Goal: Information Seeking & Learning: Learn about a topic

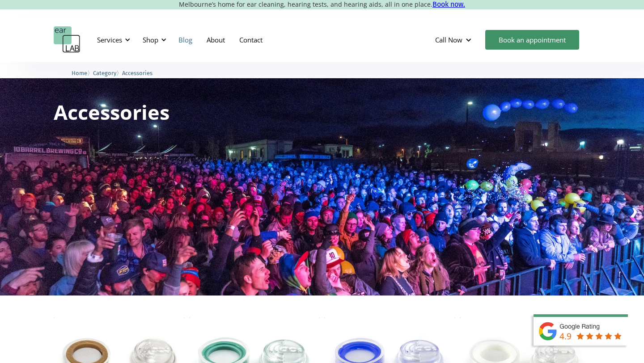
click at [188, 41] on link "Blog" at bounding box center [185, 40] width 28 height 26
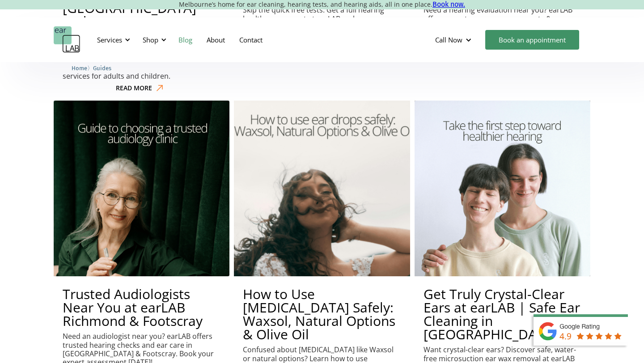
scroll to position [544, 0]
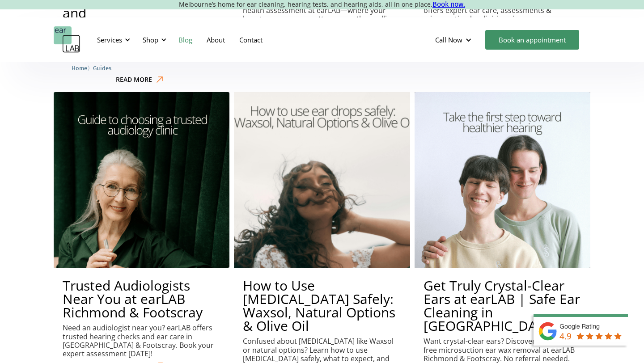
click at [303, 279] on h2 "How to Use Ear Drops Safely: Waxsol, Natural Options & Olive Oil" at bounding box center [322, 306] width 158 height 54
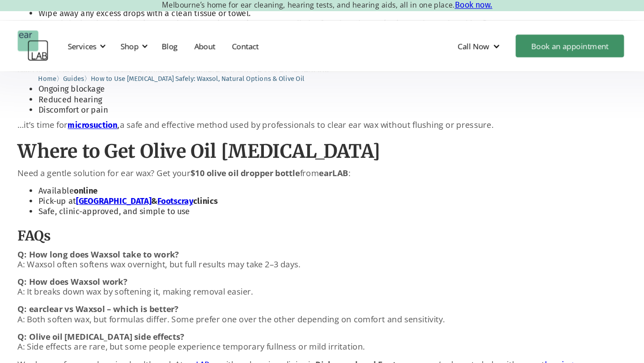
scroll to position [737, 0]
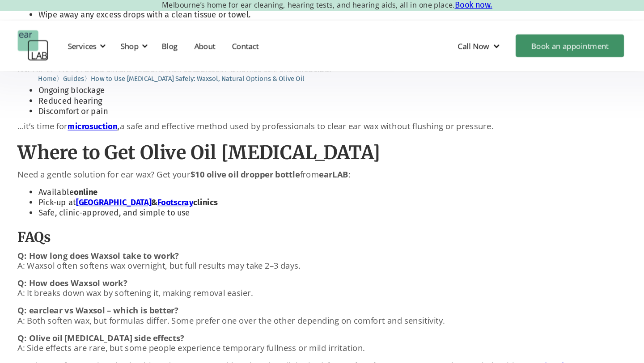
click at [124, 110] on strong "microsuction" at bounding box center [118, 110] width 43 height 8
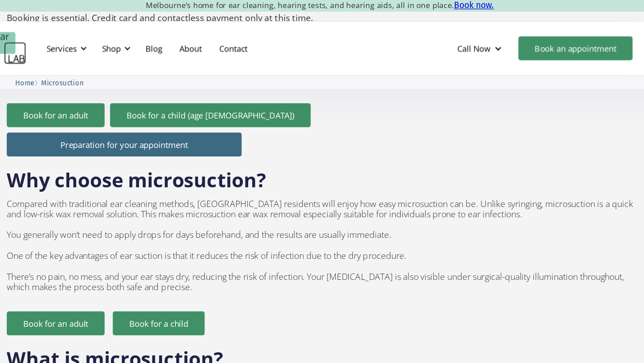
scroll to position [444, 0]
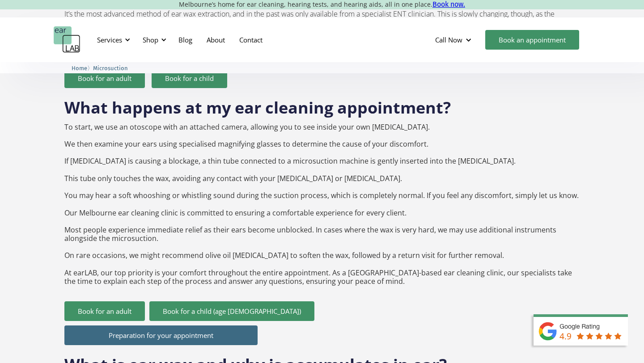
scroll to position [651, 0]
